Goal: Task Accomplishment & Management: Complete application form

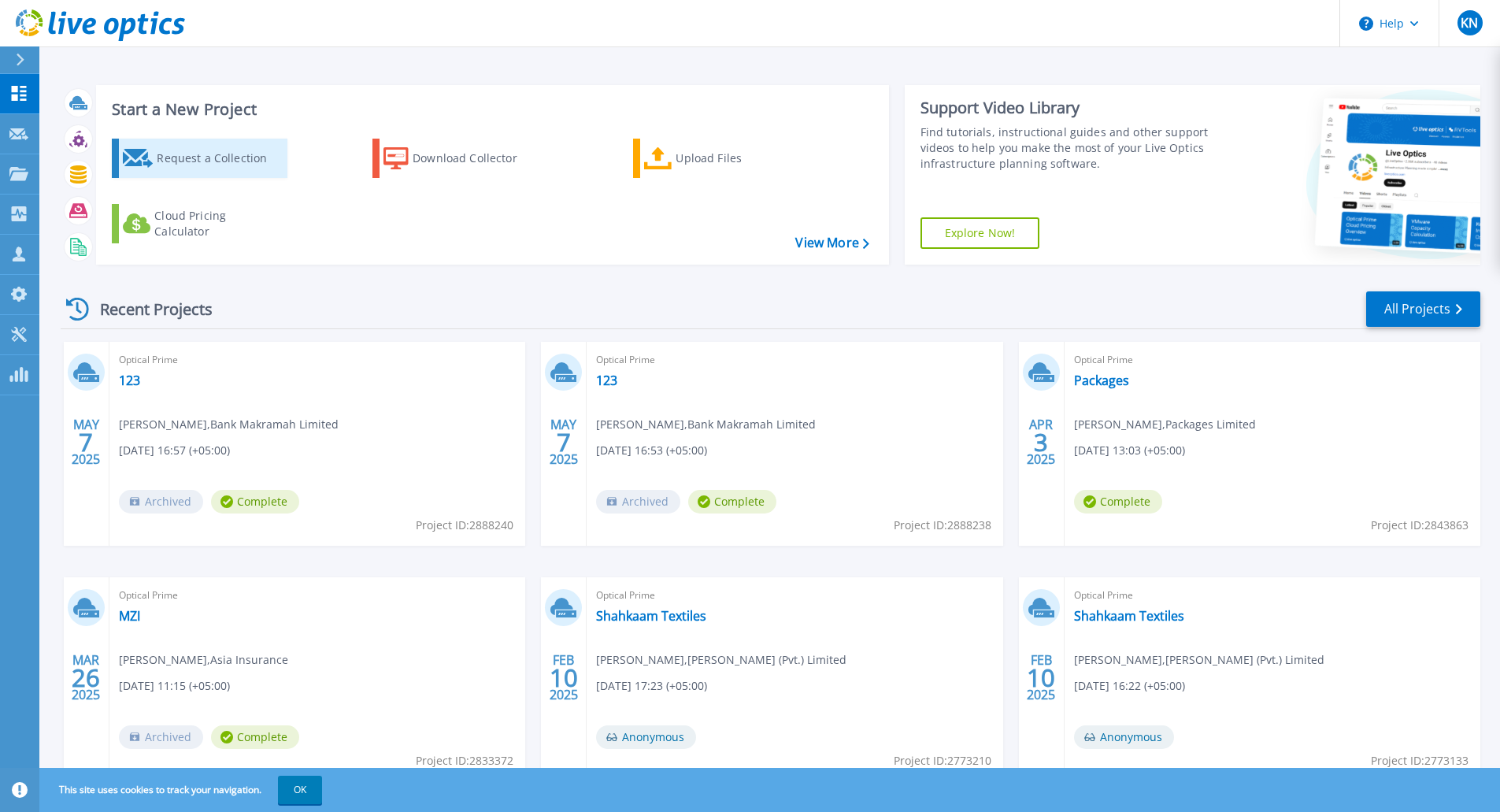
click at [216, 145] on div "Request a Collection" at bounding box center [219, 158] width 126 height 32
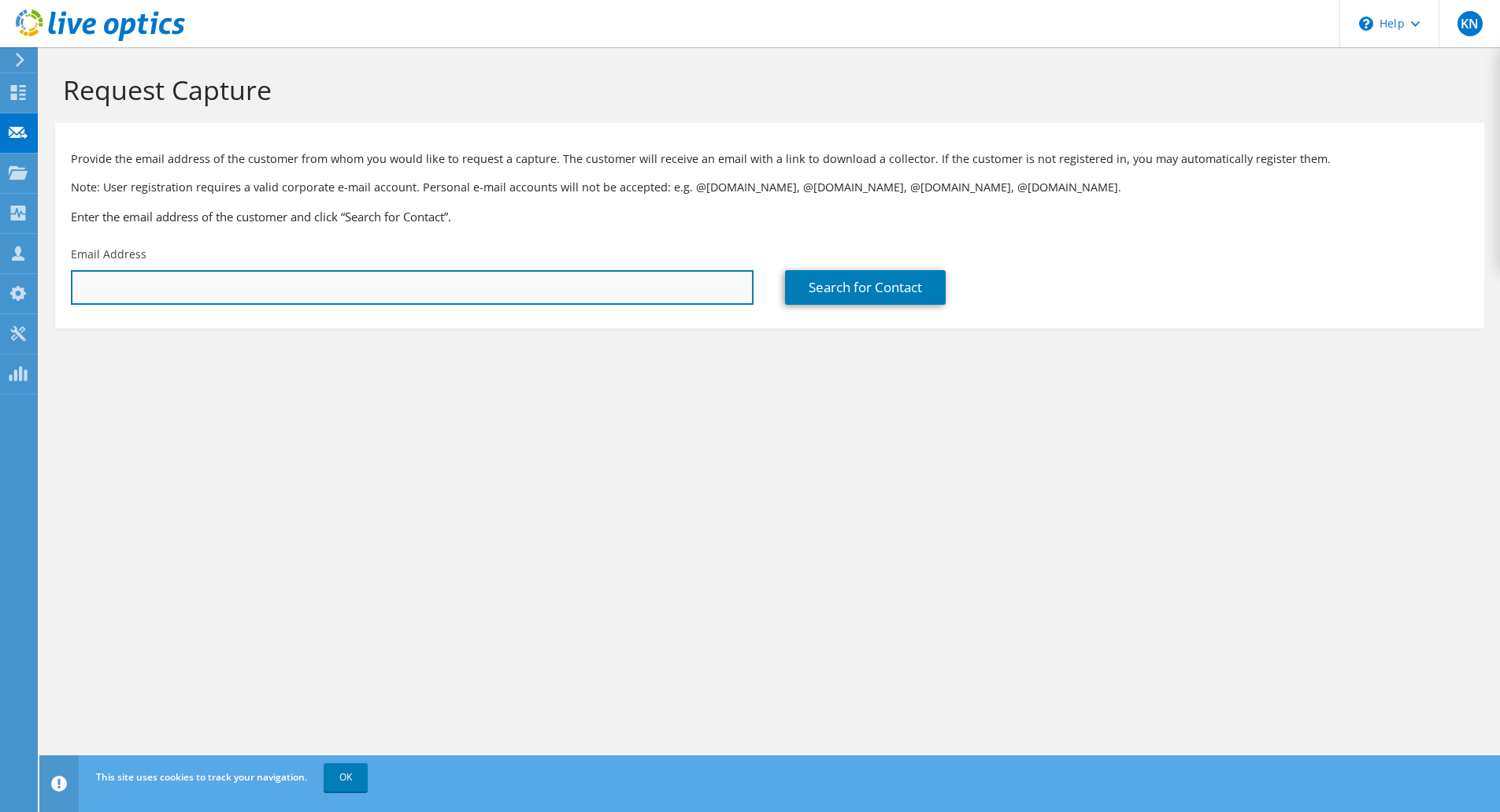
click at [577, 294] on input "text" at bounding box center [412, 287] width 683 height 34
paste input "alihassan.ayyoubi@lottechem.pk"
paste input "arif.hussain@lottechem.pk"
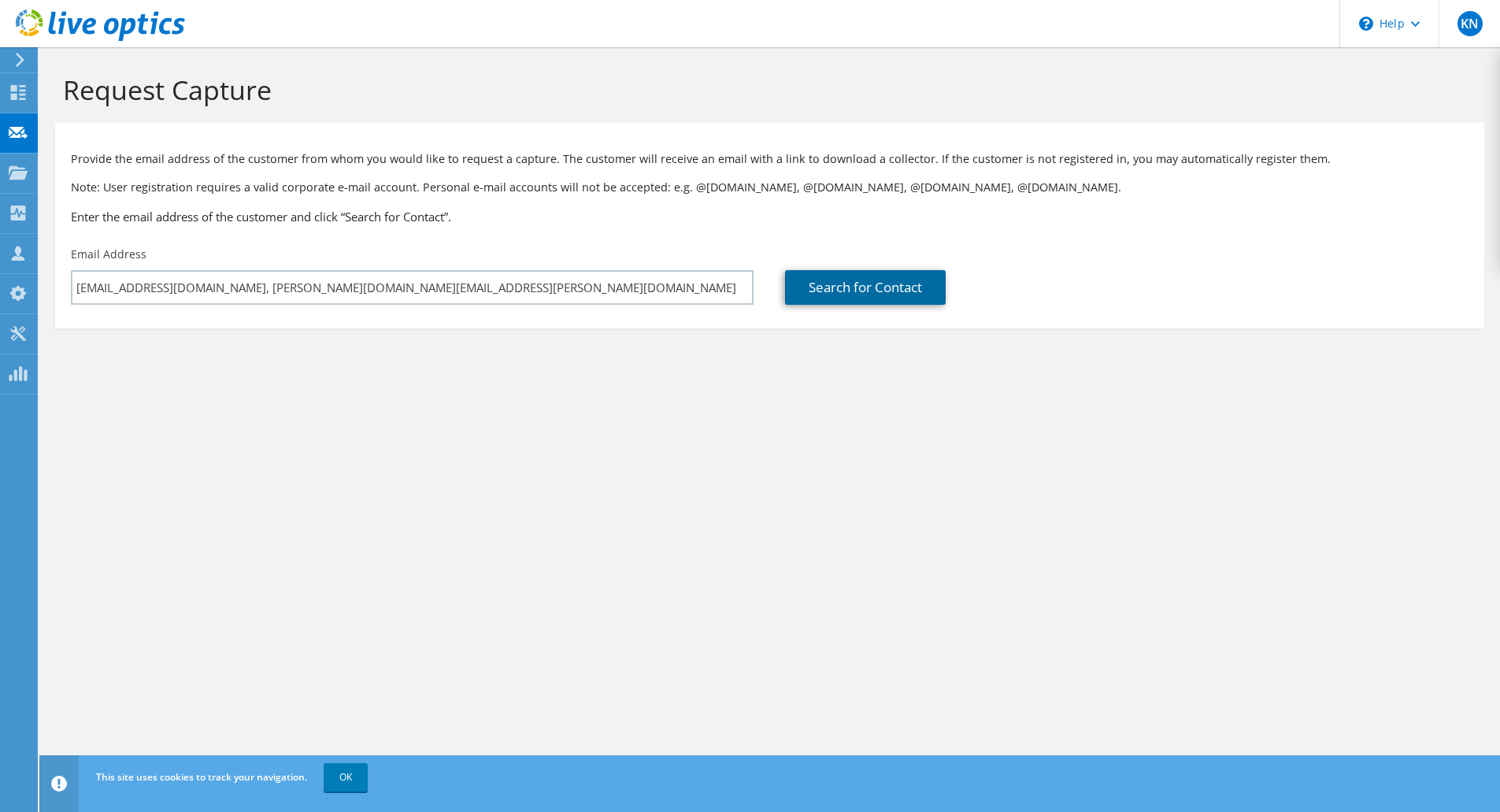
click at [868, 297] on link "Search for Contact" at bounding box center [865, 287] width 161 height 34
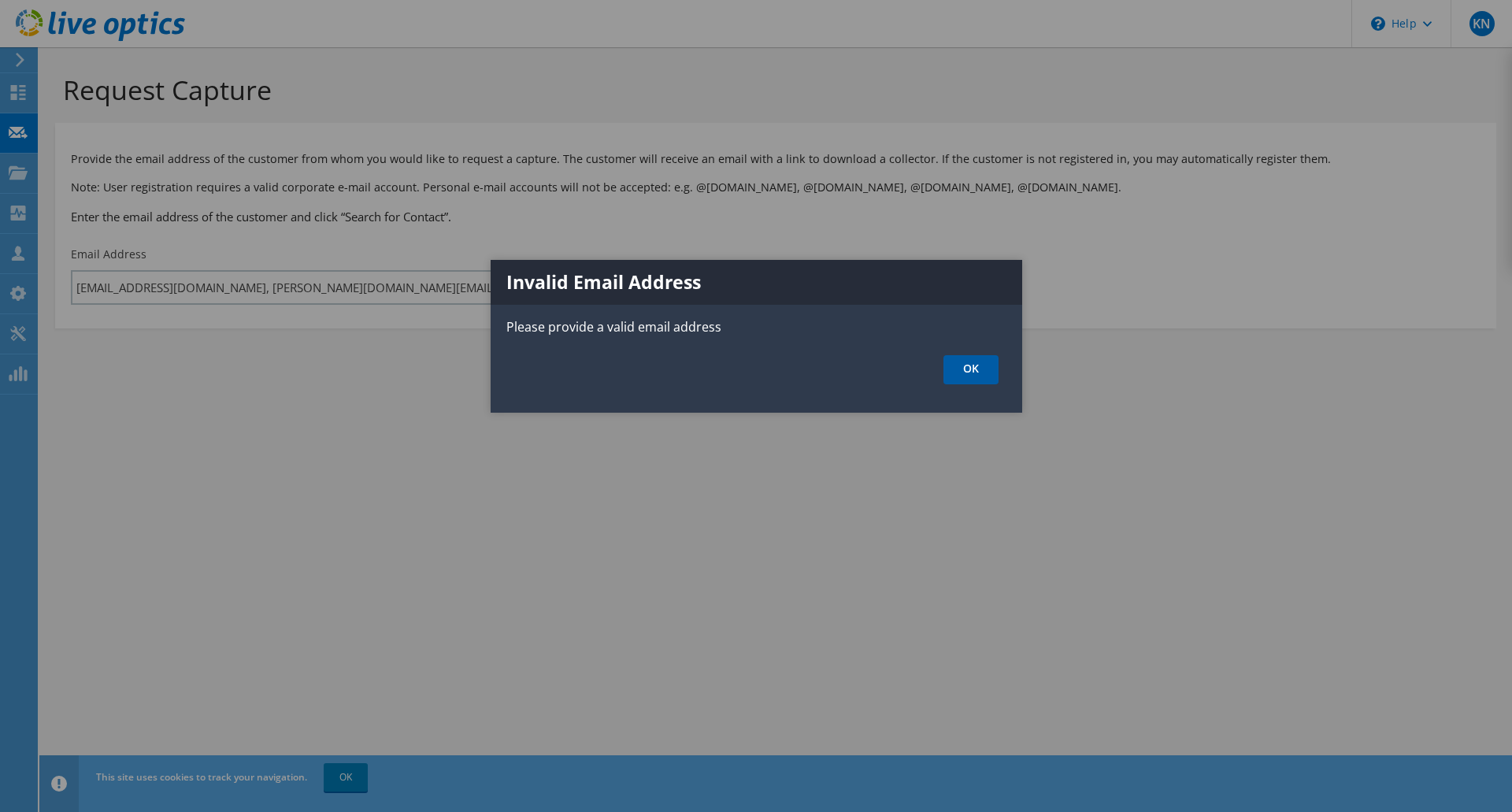
click at [979, 373] on link "OK" at bounding box center [971, 370] width 55 height 29
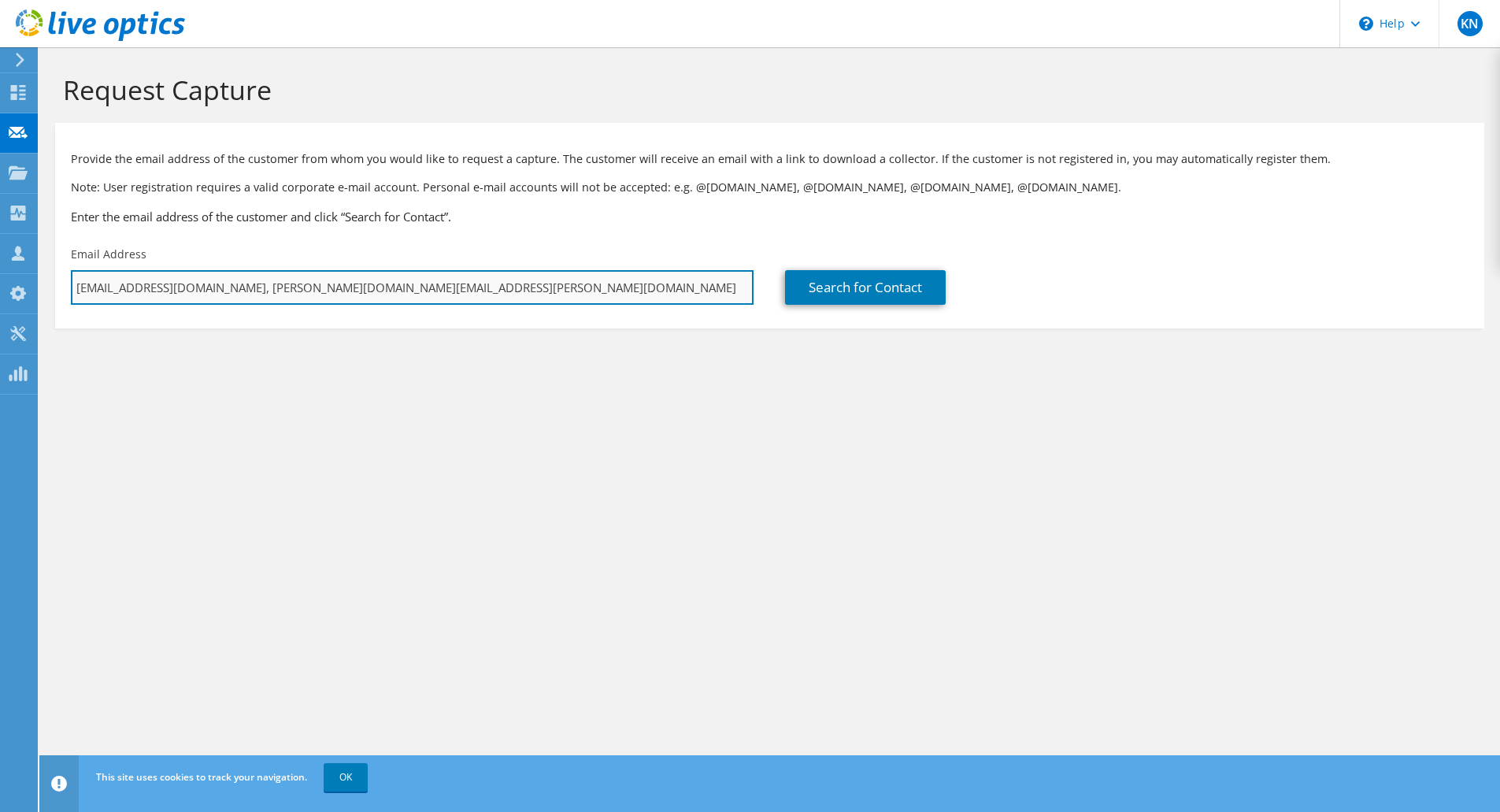
drag, startPoint x: 428, startPoint y: 284, endPoint x: 254, endPoint y: 290, distance: 174.1
click at [254, 290] on input "alihassan.ayyoubi@lottechem.pk, arif.hussain@lottechem.pk" at bounding box center [412, 287] width 683 height 34
click at [261, 289] on input "alihassan.ayyoubi@lottechem.pk, arif.hussain@lottechem.pk" at bounding box center [412, 287] width 683 height 34
type input "alihassan.ayyoubi@lottechem.pk"
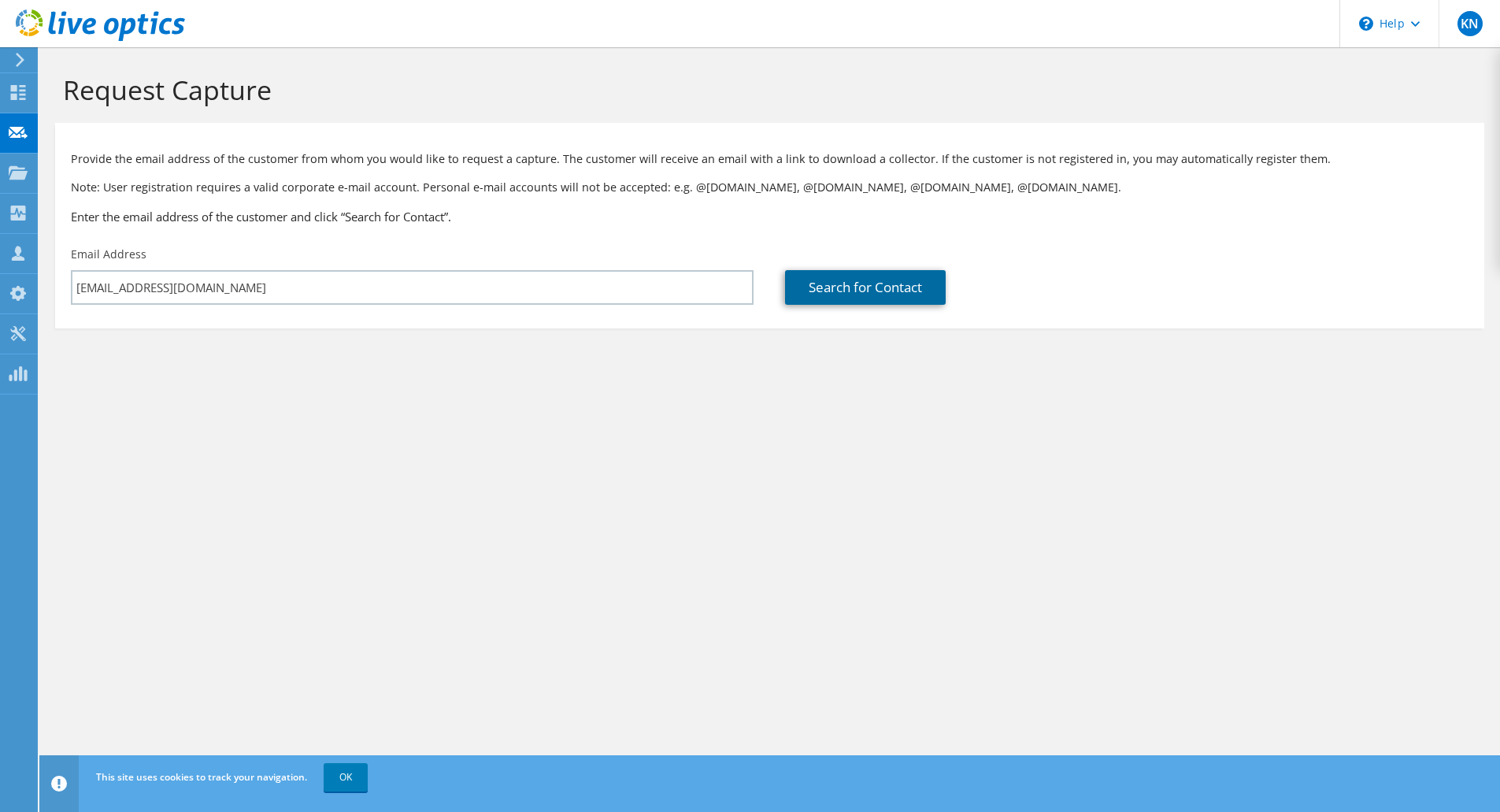
click at [870, 282] on link "Search for Contact" at bounding box center [865, 287] width 161 height 34
type input "Lotte Chemical Pakistan Ltd (Formerly Lotte Pakistan PTA Ltd)"
type input "Ali"
type input "Ayoubi"
type input "Pakistan"
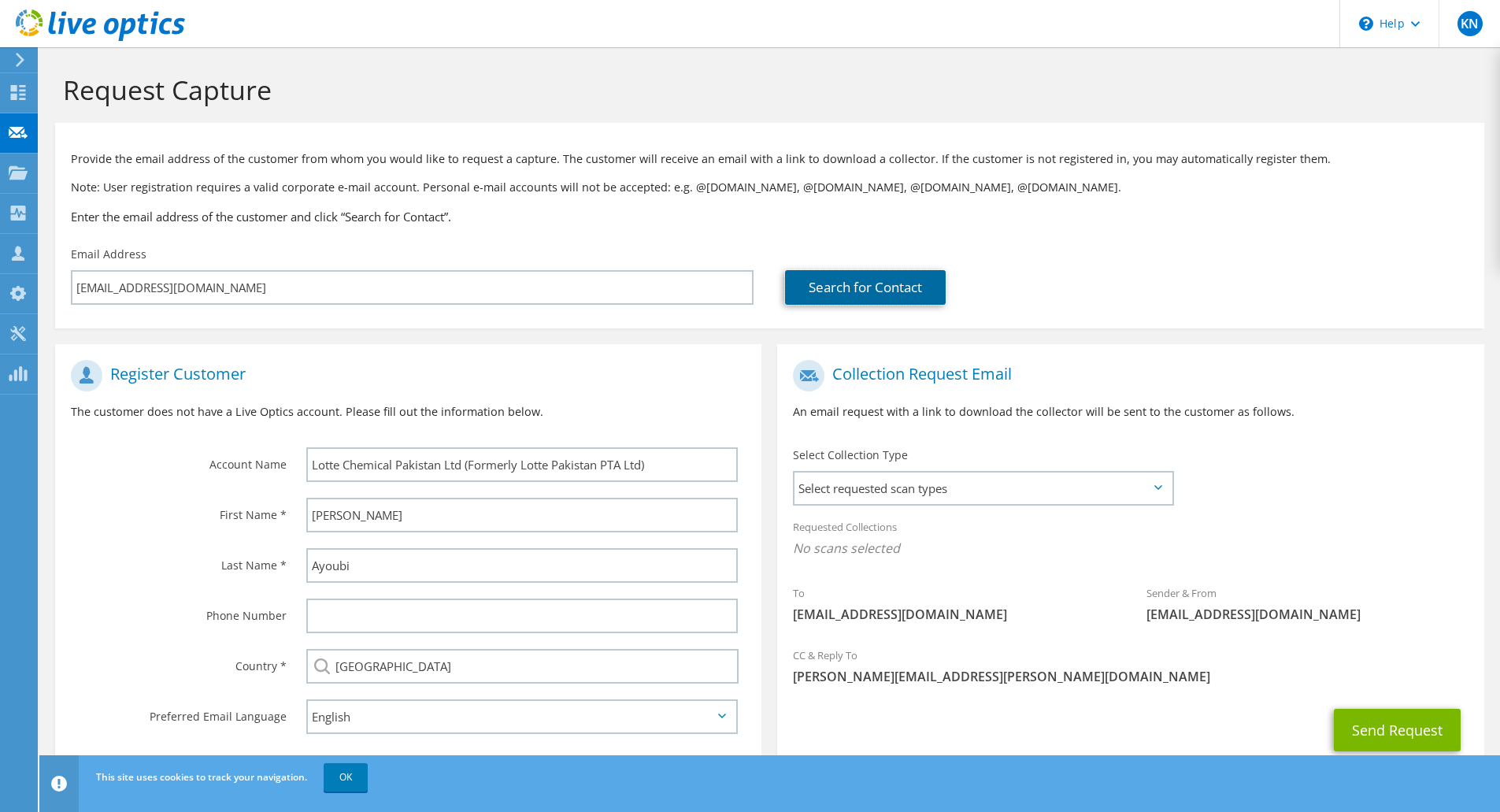
scroll to position [50, 0]
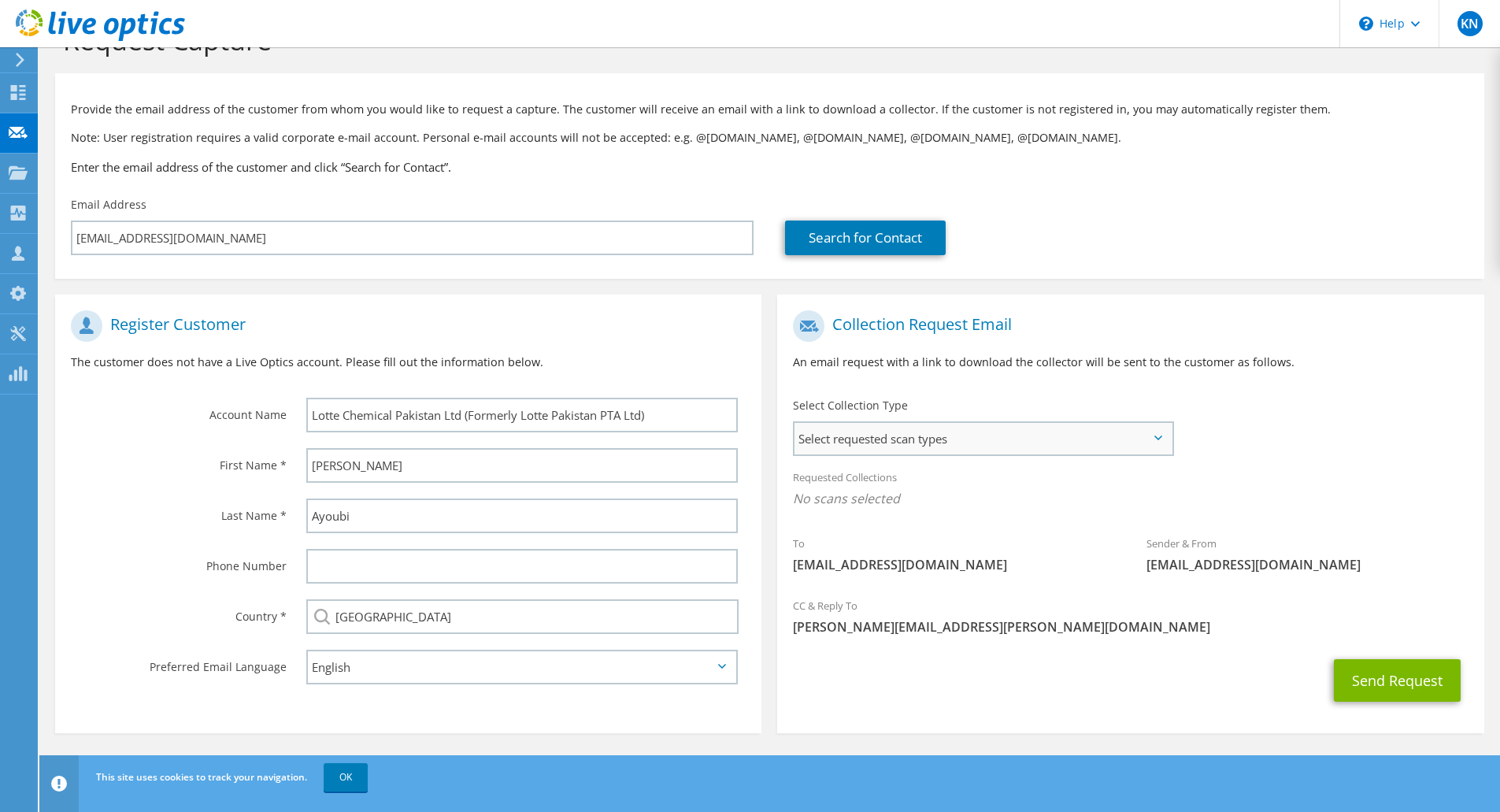
click at [943, 445] on span "Select requested scan types" at bounding box center [983, 439] width 377 height 32
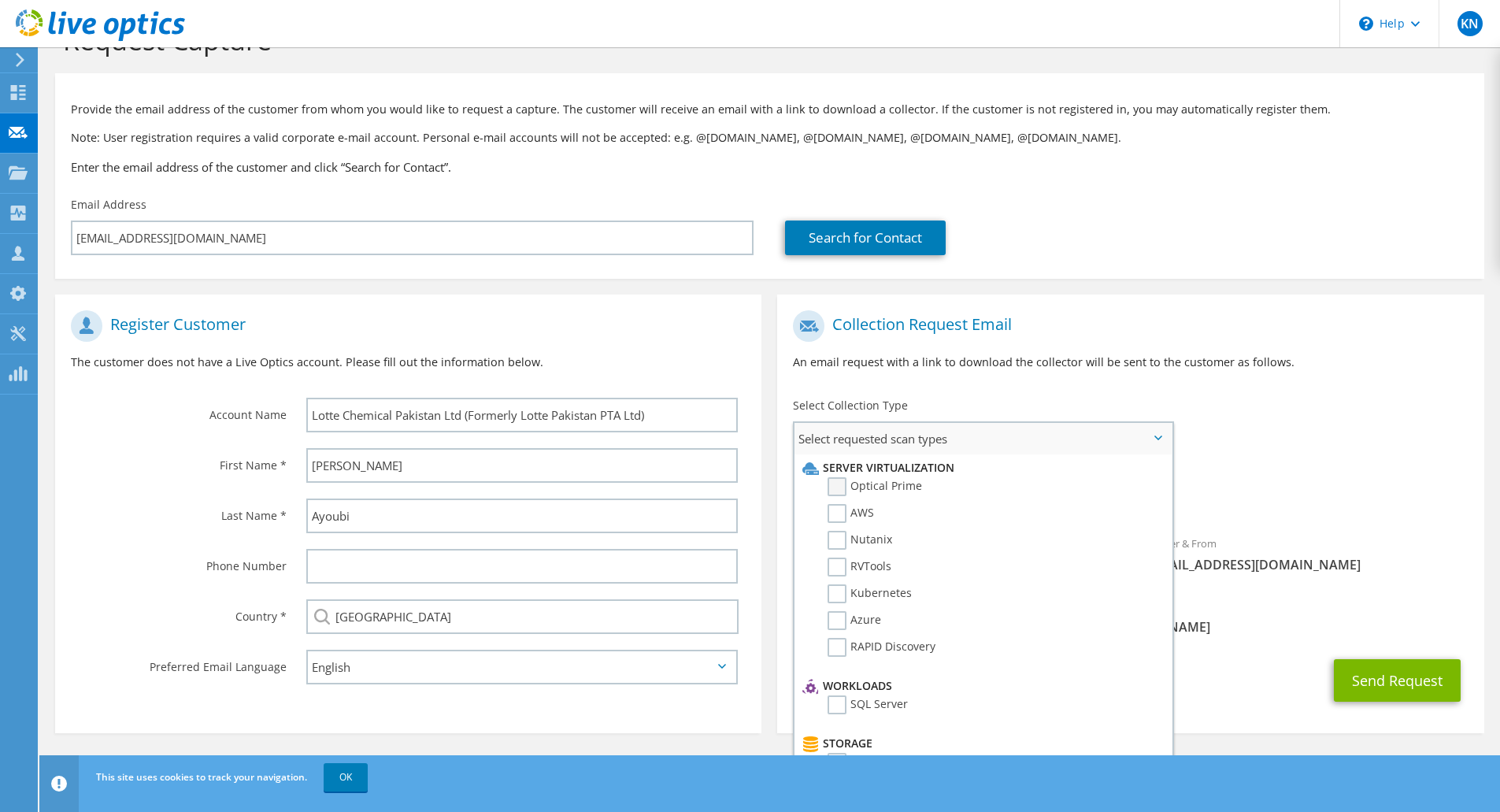
click at [838, 483] on label "Optical Prime" at bounding box center [875, 487] width 94 height 19
click at [0, 0] on input "Optical Prime" at bounding box center [0, 0] width 0 height 0
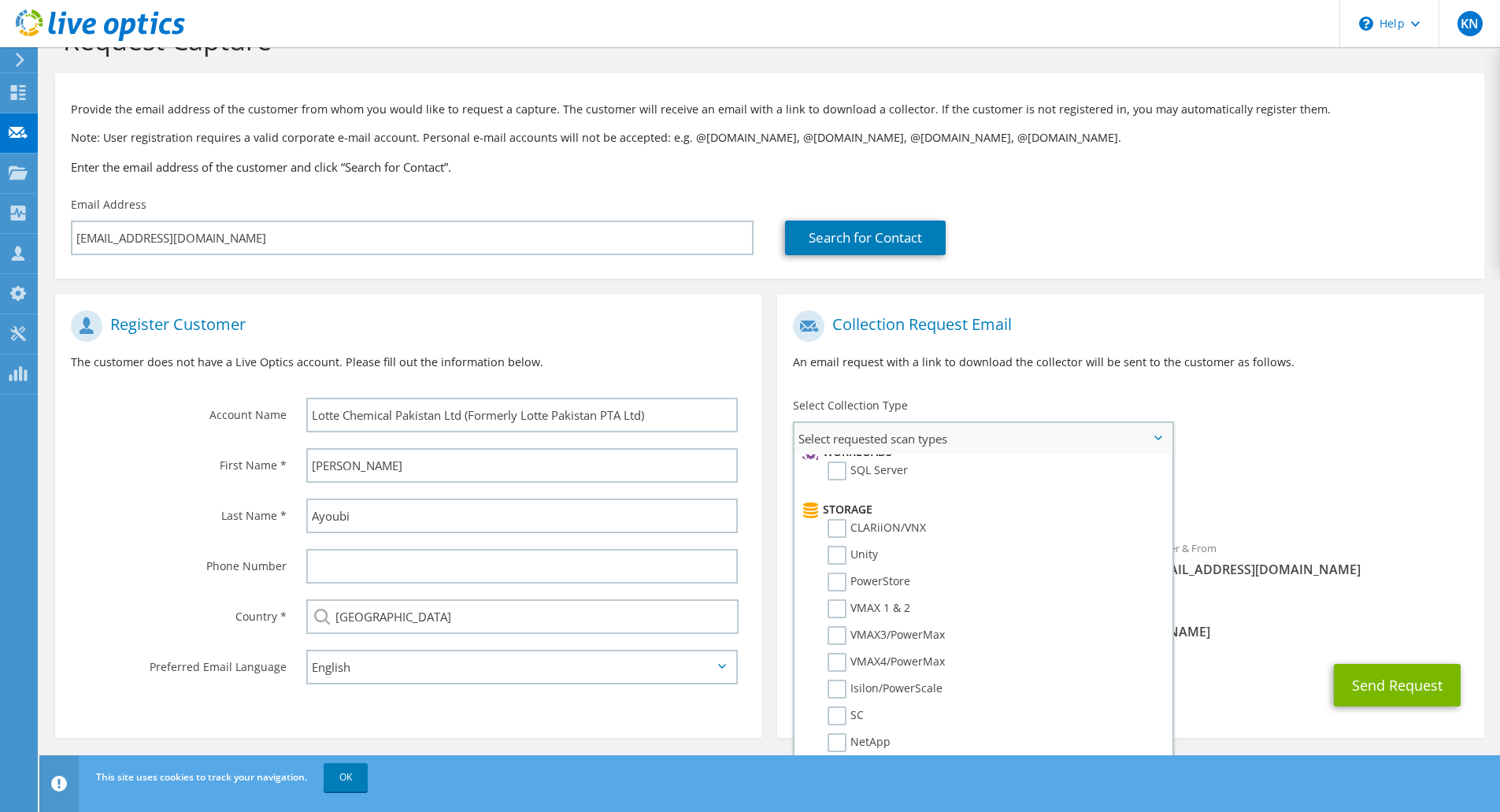
scroll to position [0, 0]
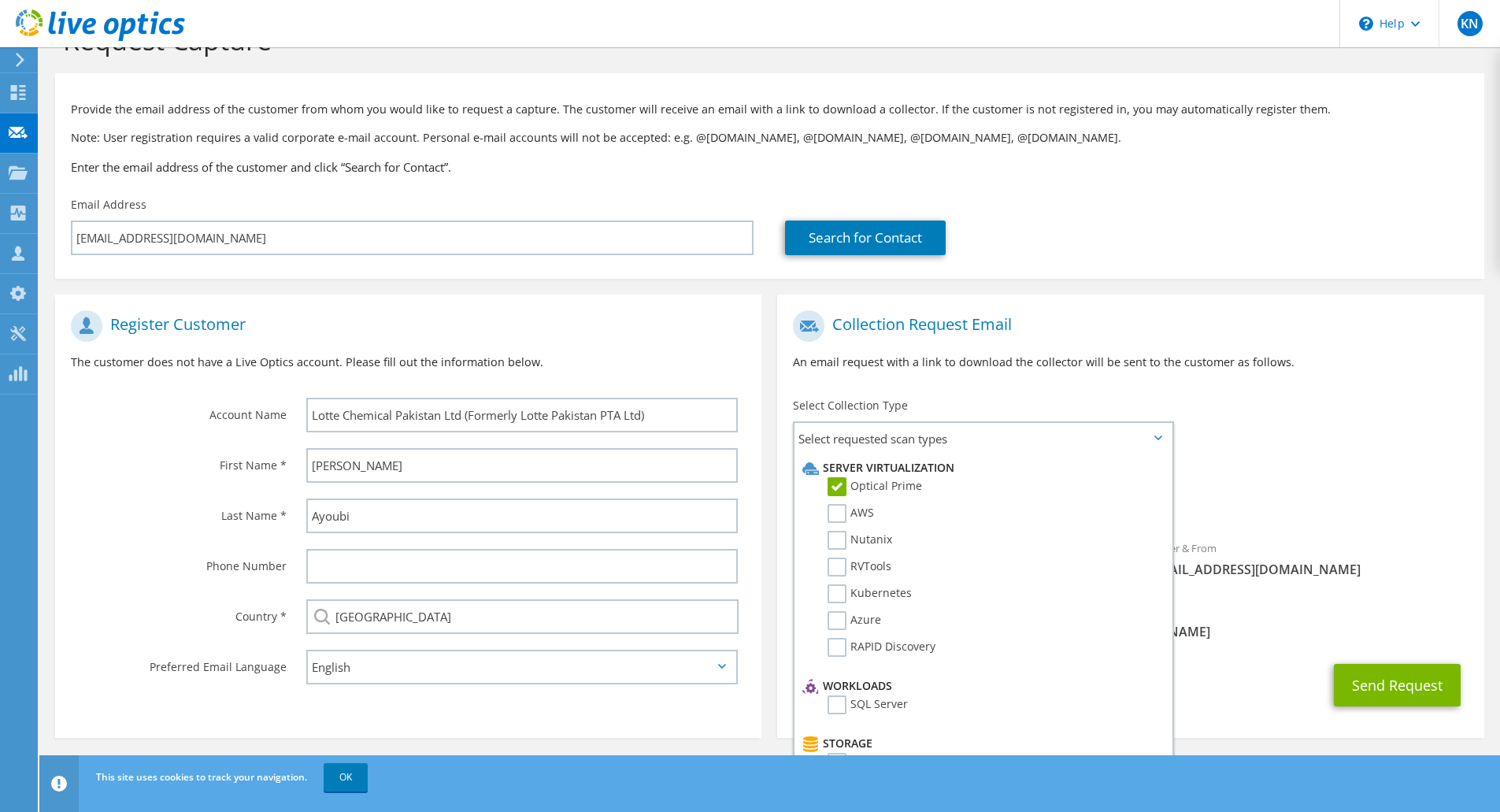
click at [1319, 409] on div "To alihassan.ayyoubi@lottechem.pk Sender & From liveoptics@liveoptics.com" at bounding box center [1130, 448] width 706 height 291
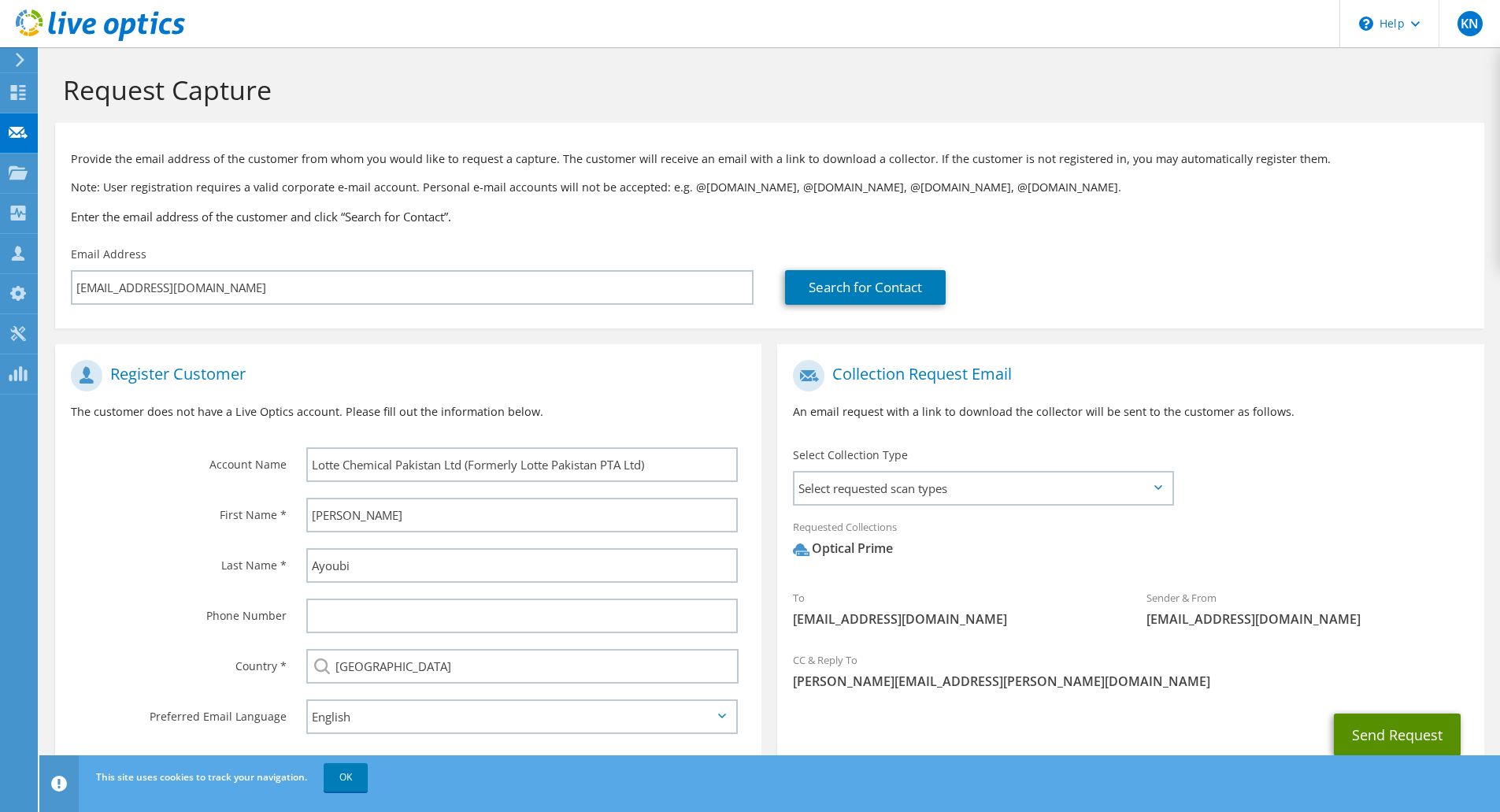
click at [1395, 733] on button "Send Request" at bounding box center [1397, 735] width 127 height 43
